Goal: Navigation & Orientation: Find specific page/section

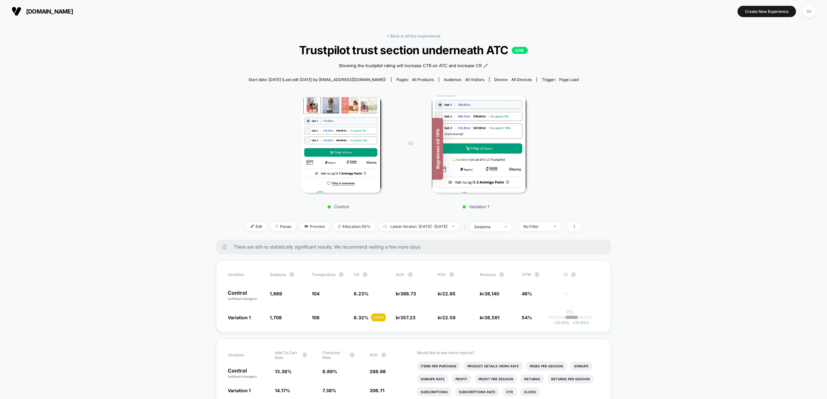
click at [326, 47] on span "Trustpilot trust section underneath ATC LIVE" at bounding box center [414, 50] width 302 height 14
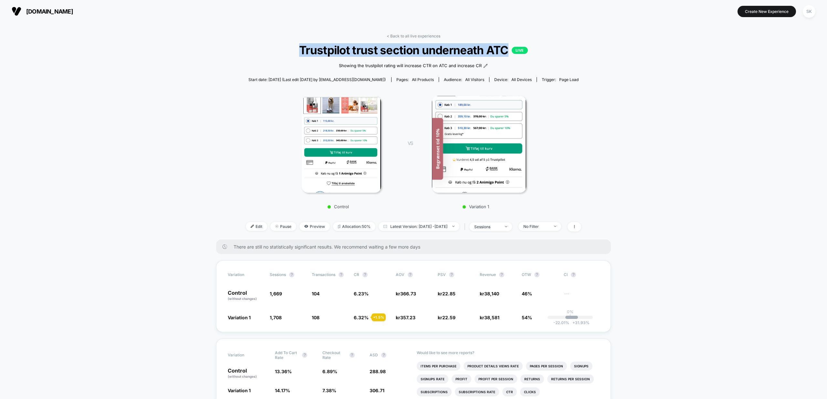
click at [333, 48] on span "Trustpilot trust section underneath ATC LIVE" at bounding box center [414, 50] width 302 height 14
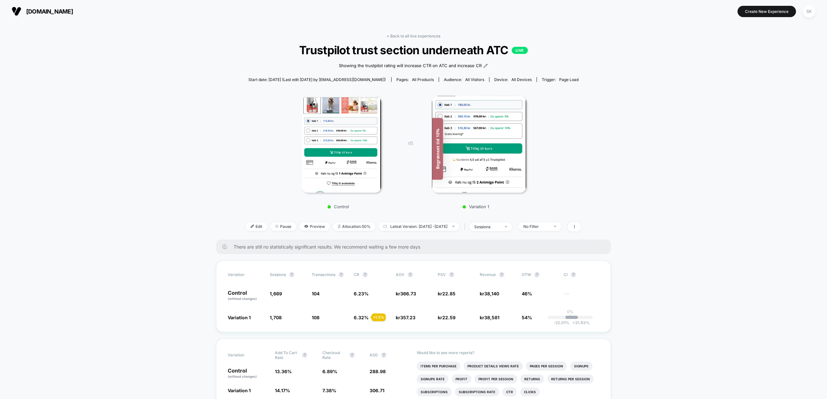
click at [24, 11] on button "[DOMAIN_NAME]" at bounding box center [42, 11] width 65 height 10
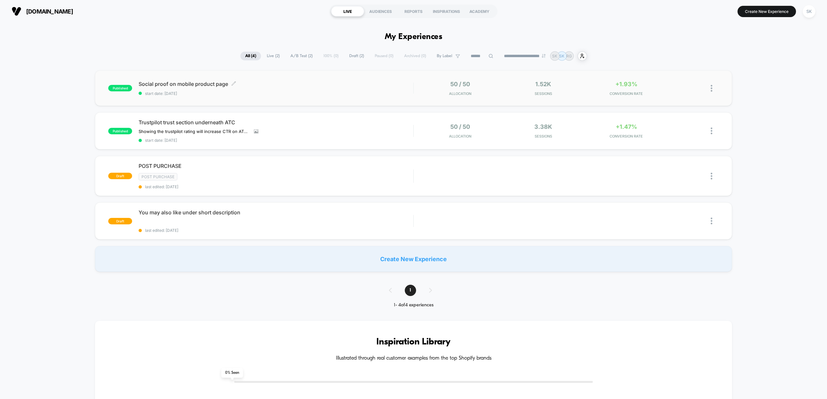
click at [293, 89] on div "Social proof on mobile product page Click to edit experience details Click to e…" at bounding box center [276, 88] width 274 height 15
click at [311, 139] on span "start date: [DATE]" at bounding box center [276, 140] width 274 height 5
click at [708, 175] on div at bounding box center [701, 176] width 33 height 15
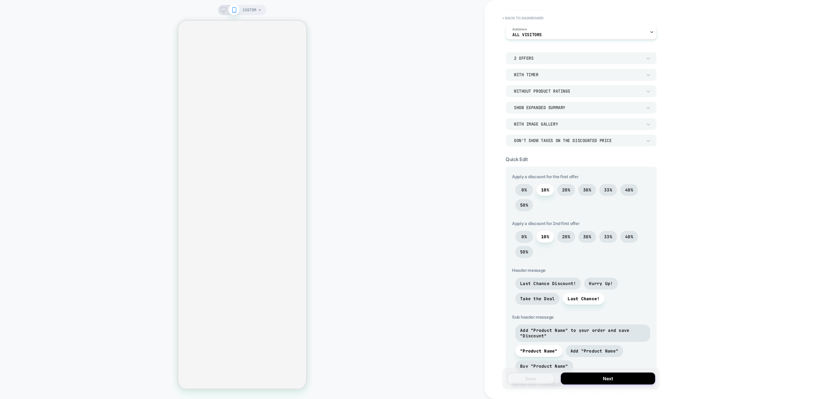
scroll to position [13, 0]
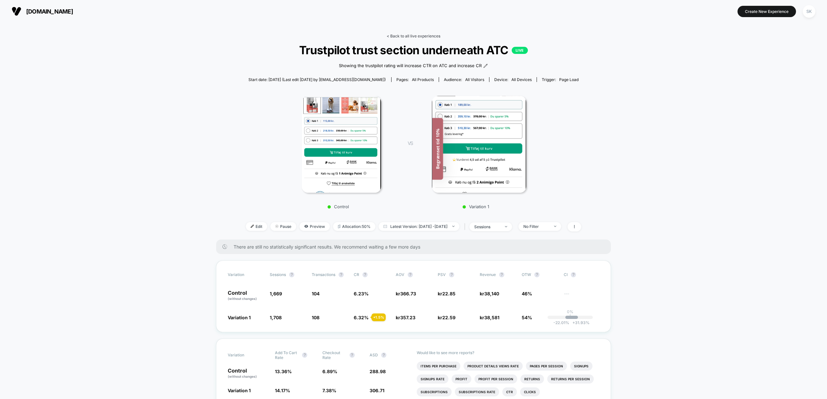
click at [403, 36] on link "< Back to all live experiences" at bounding box center [414, 36] width 54 height 5
